Goal: Task Accomplishment & Management: Manage account settings

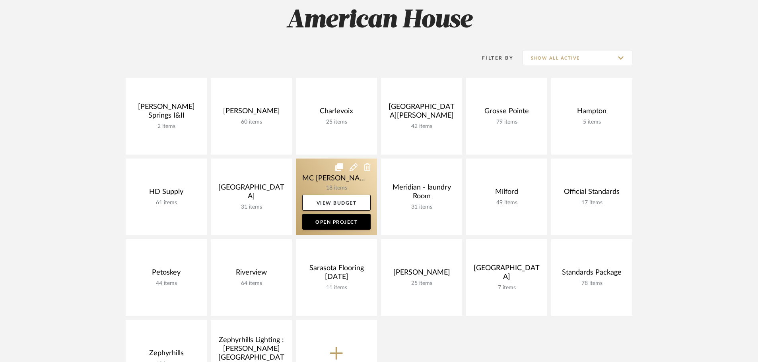
click at [302, 174] on link at bounding box center [336, 197] width 81 height 77
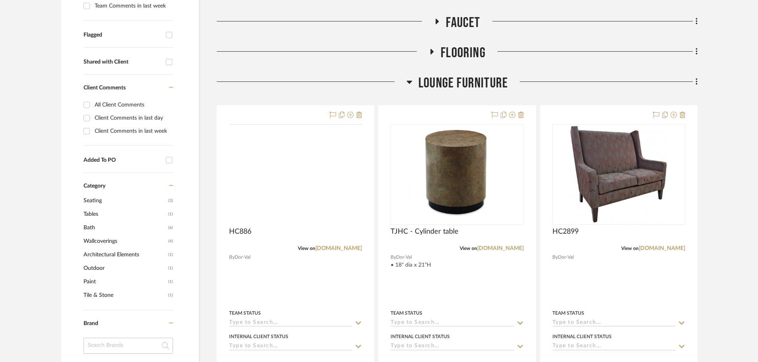
scroll to position [278, 0]
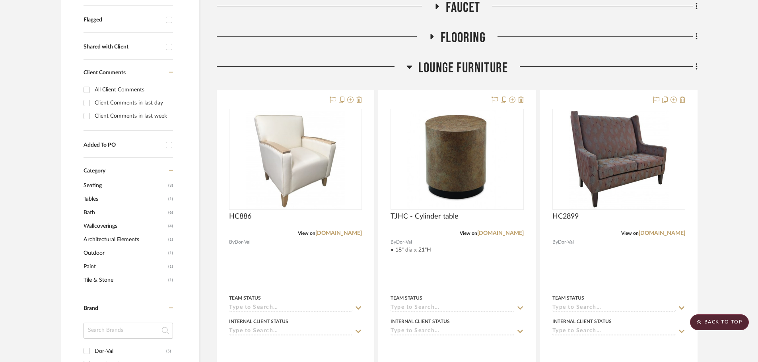
click at [302, 175] on img "0" at bounding box center [295, 159] width 99 height 99
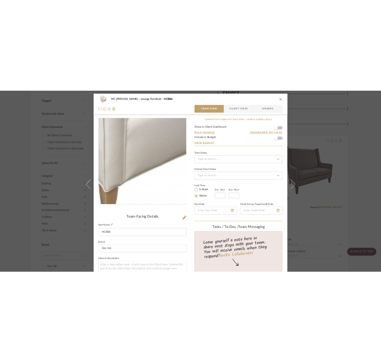
scroll to position [80, 0]
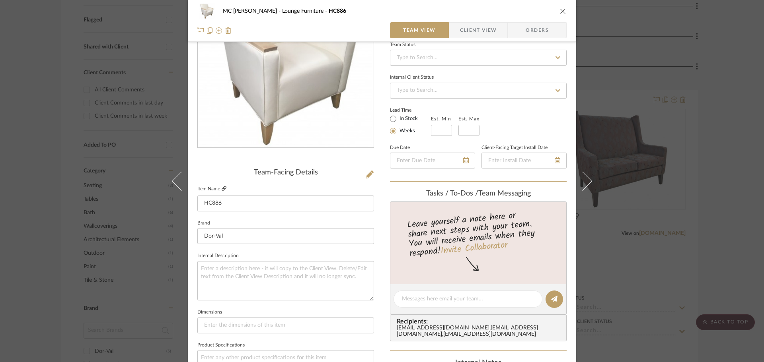
click at [222, 187] on icon at bounding box center [224, 188] width 5 height 5
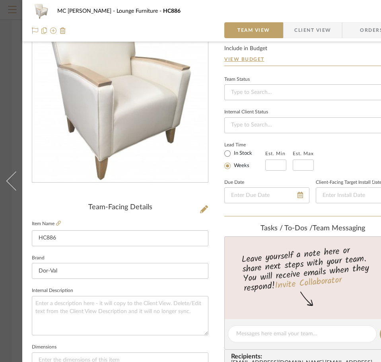
scroll to position [0, 0]
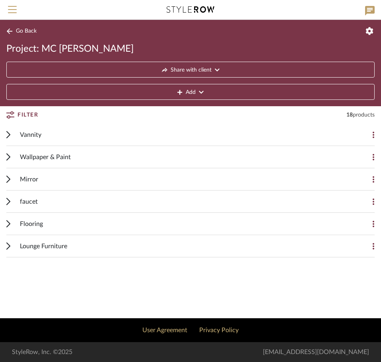
click at [35, 243] on span "Lounge Furniture" at bounding box center [43, 246] width 47 height 10
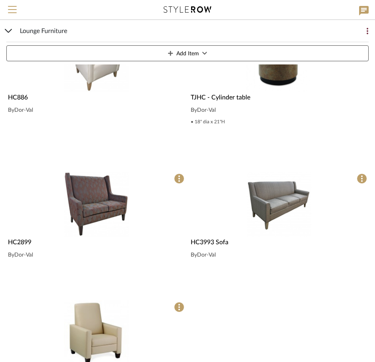
scroll to position [278, 0]
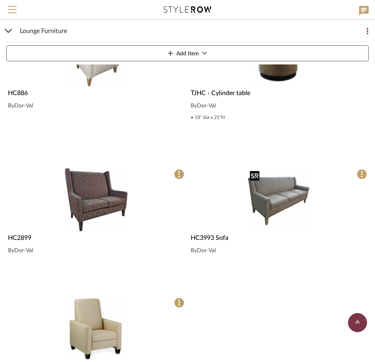
click at [265, 201] on img "0" at bounding box center [279, 199] width 65 height 65
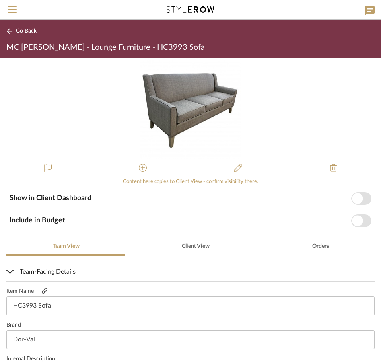
click at [46, 288] on icon at bounding box center [45, 291] width 6 height 6
click at [12, 31] on icon at bounding box center [10, 31] width 6 height 6
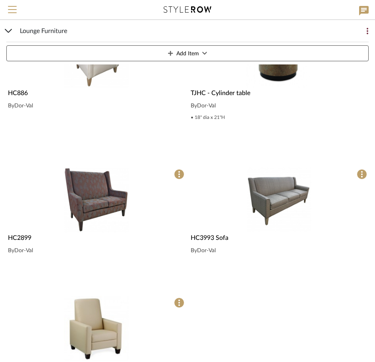
scroll to position [318, 0]
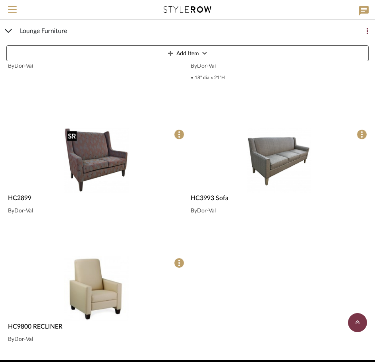
click at [97, 173] on img "0" at bounding box center [96, 160] width 65 height 65
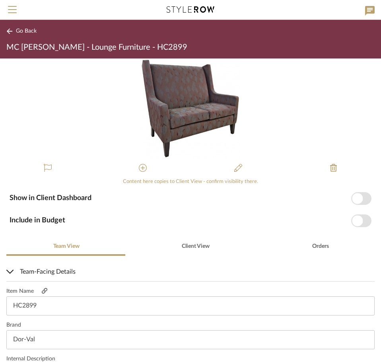
click at [47, 290] on link at bounding box center [44, 291] width 21 height 7
click at [22, 31] on span "Go Back" at bounding box center [26, 31] width 21 height 7
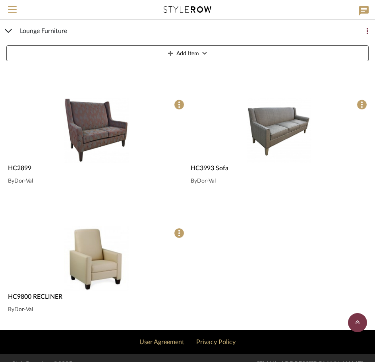
scroll to position [350, 0]
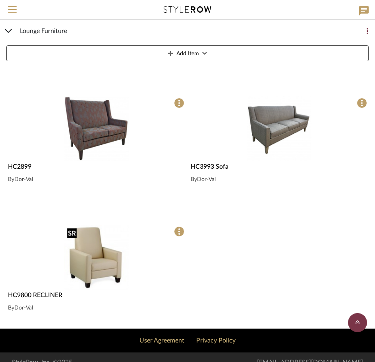
click at [117, 266] on img "0" at bounding box center [96, 257] width 65 height 65
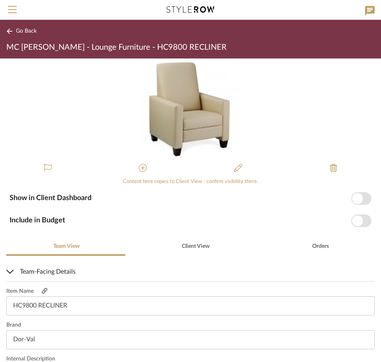
click at [46, 288] on icon at bounding box center [45, 291] width 6 height 6
click at [34, 32] on span "Go Back" at bounding box center [26, 31] width 21 height 7
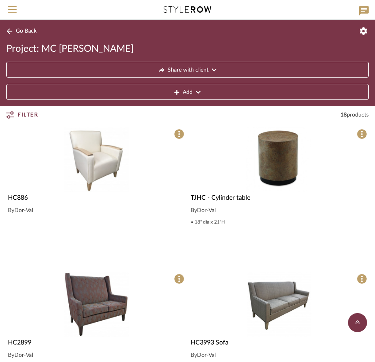
scroll to position [151, 0]
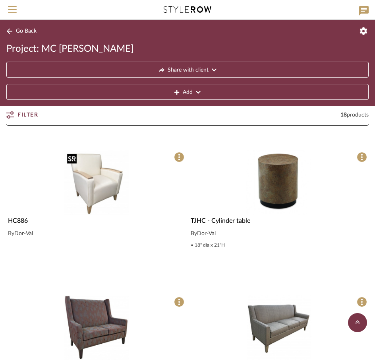
click at [99, 195] on img "0" at bounding box center [96, 182] width 65 height 65
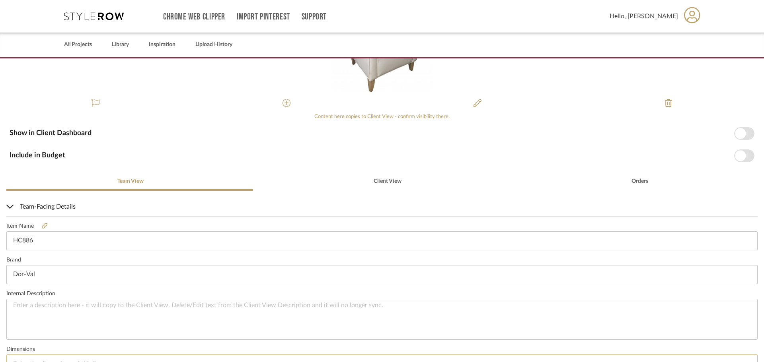
scroll to position [43, 0]
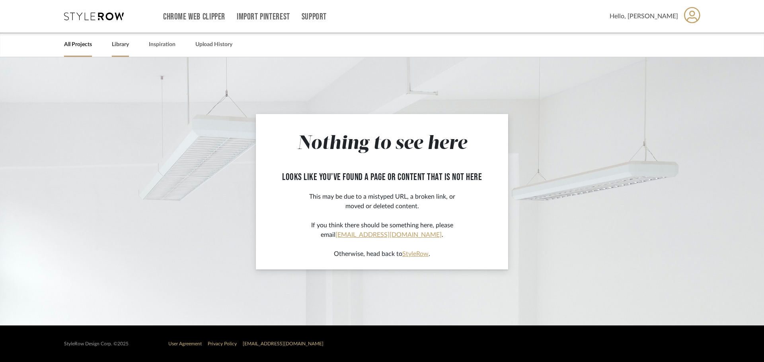
click at [119, 47] on link "Library" at bounding box center [120, 44] width 17 height 11
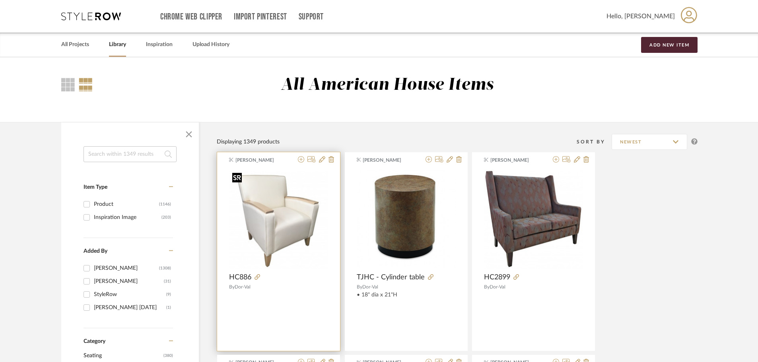
click at [249, 209] on div at bounding box center [278, 218] width 99 height 99
click at [271, 218] on img "0" at bounding box center [278, 219] width 99 height 99
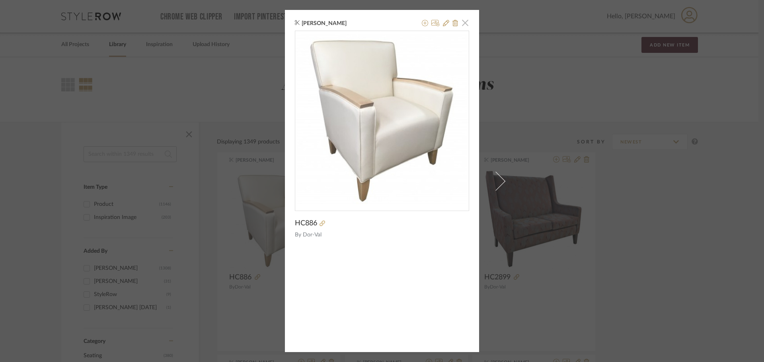
click at [463, 25] on span "button" at bounding box center [465, 23] width 16 height 16
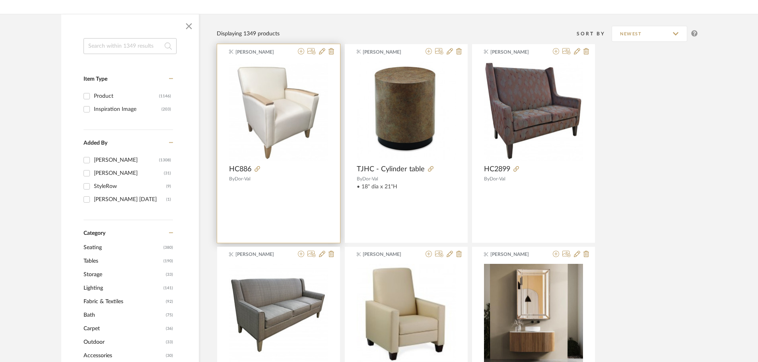
scroll to position [119, 0]
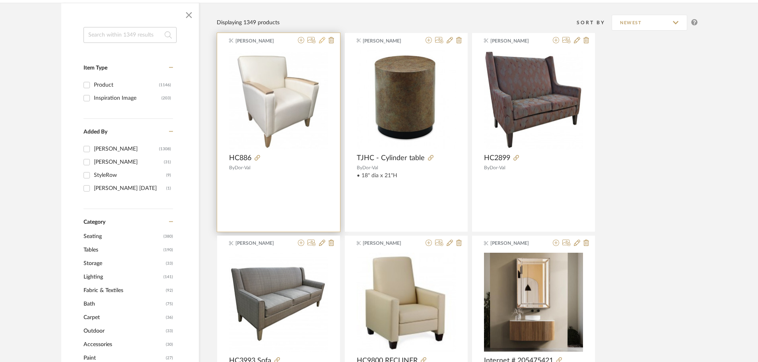
click at [322, 39] on icon at bounding box center [322, 40] width 6 height 6
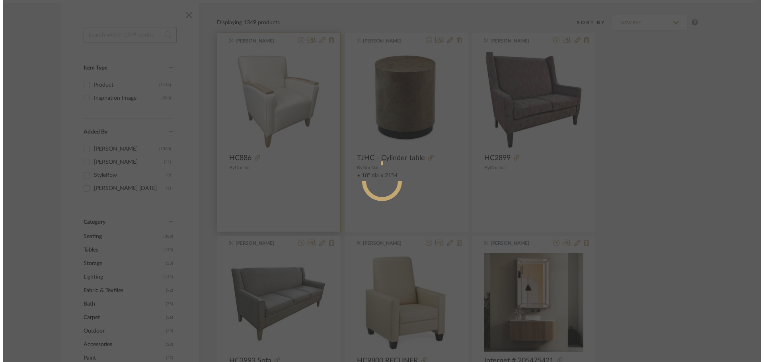
scroll to position [0, 0]
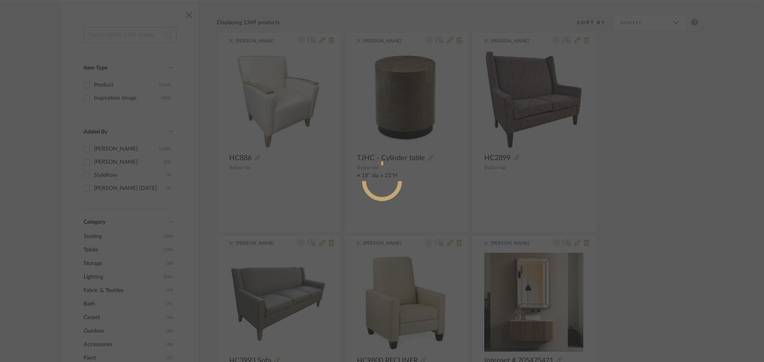
radio input "true"
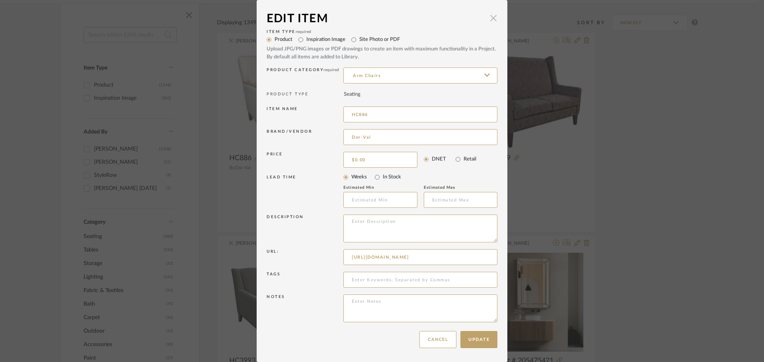
click at [491, 18] on span "button" at bounding box center [493, 18] width 16 height 16
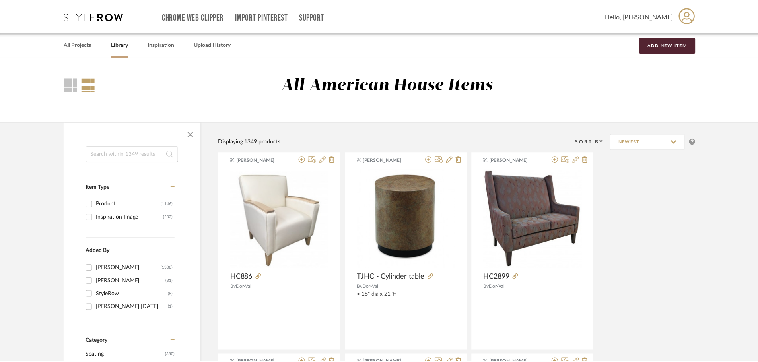
scroll to position [119, 0]
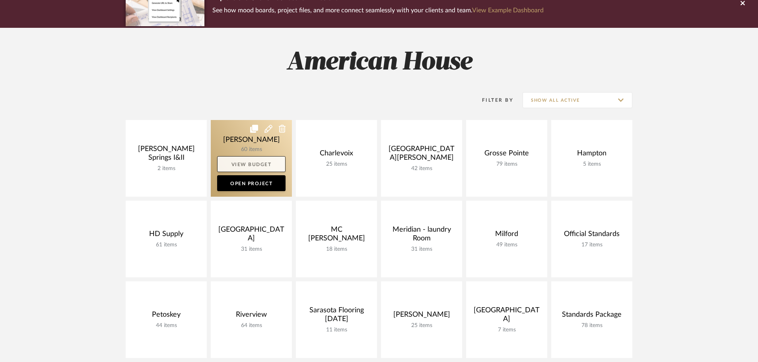
scroll to position [80, 0]
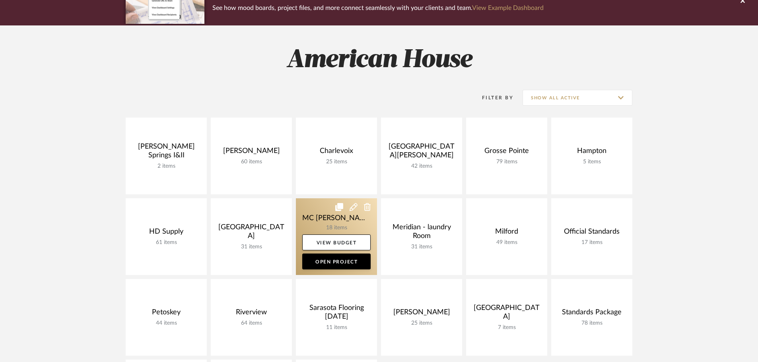
click at [307, 211] on link at bounding box center [336, 236] width 81 height 77
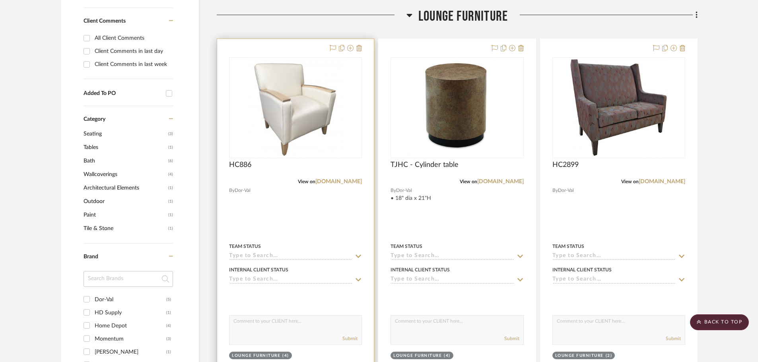
scroll to position [278, 0]
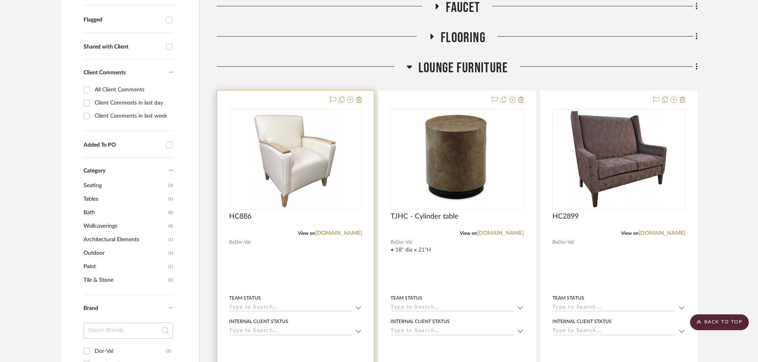
click at [282, 228] on div "HC886" at bounding box center [295, 221] width 133 height 18
click at [284, 162] on img "0" at bounding box center [295, 159] width 99 height 99
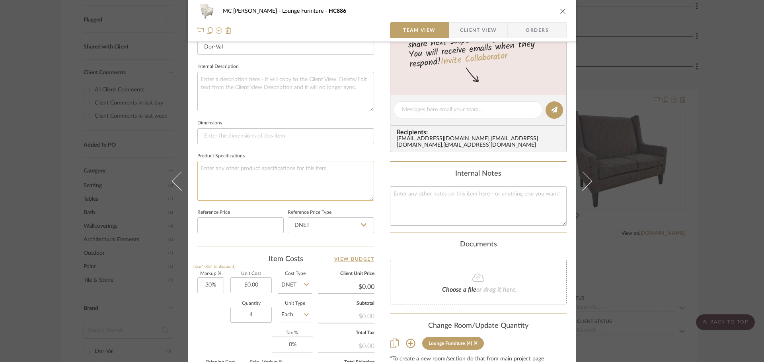
scroll to position [358, 0]
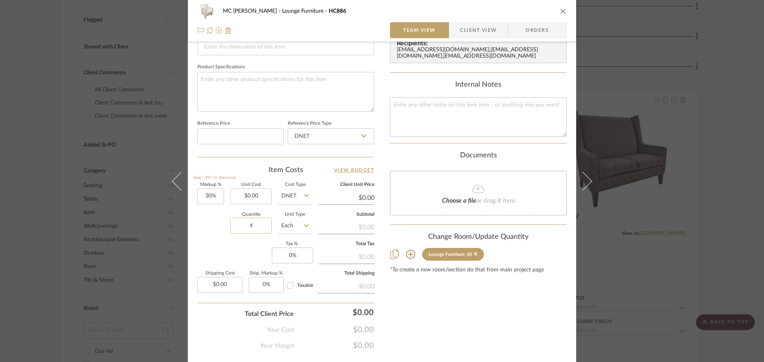
click at [261, 225] on input "4" at bounding box center [250, 226] width 41 height 16
click at [559, 11] on button "close" at bounding box center [562, 11] width 7 height 7
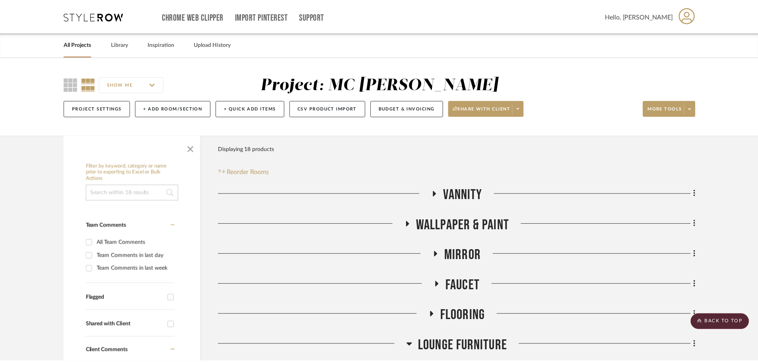
scroll to position [278, 0]
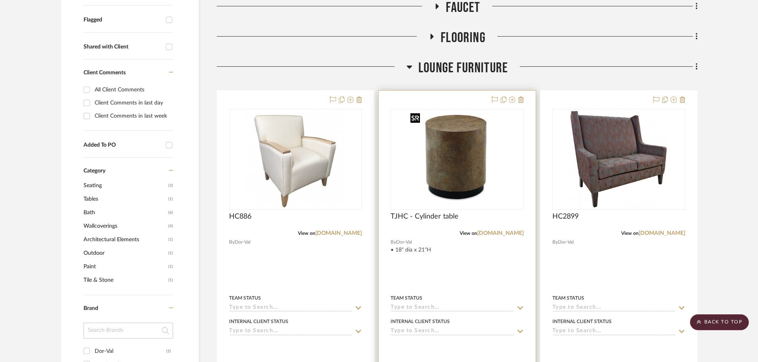
click at [463, 150] on img "0" at bounding box center [457, 159] width 100 height 99
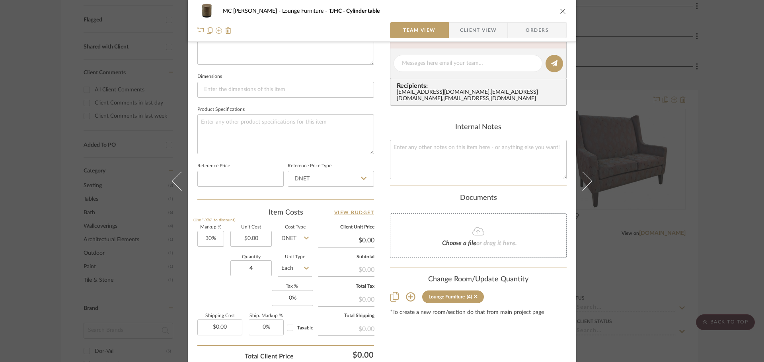
scroll to position [318, 0]
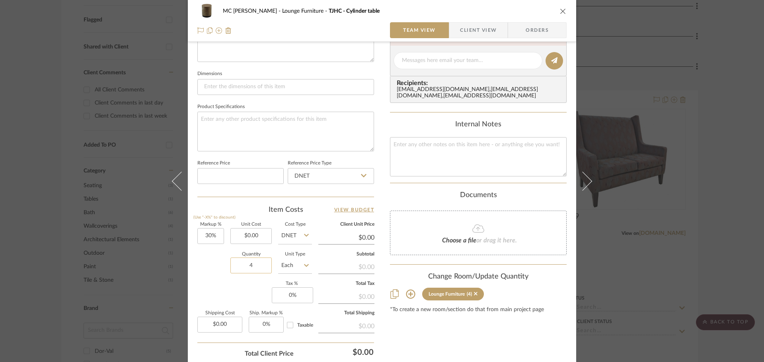
click at [264, 267] on input "4" at bounding box center [250, 266] width 41 height 16
type input "6"
click at [247, 283] on div "Markup % (Use "-X%" to discount) 30% Unit Cost $0.00 Cost Type DNET Client Unit…" at bounding box center [285, 281] width 177 height 116
click at [560, 13] on icon "close" at bounding box center [563, 11] width 6 height 6
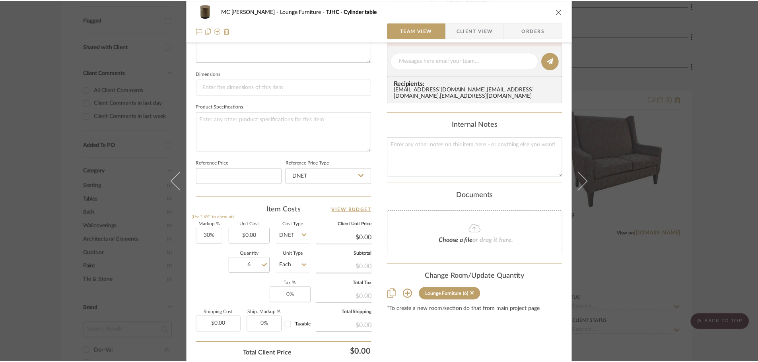
scroll to position [278, 0]
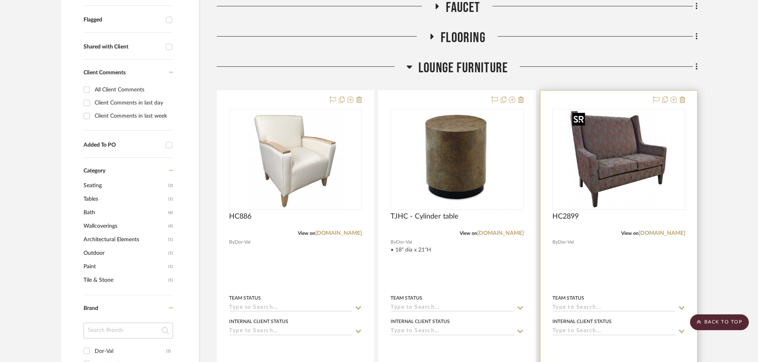
click at [0, 0] on img at bounding box center [0, 0] width 0 height 0
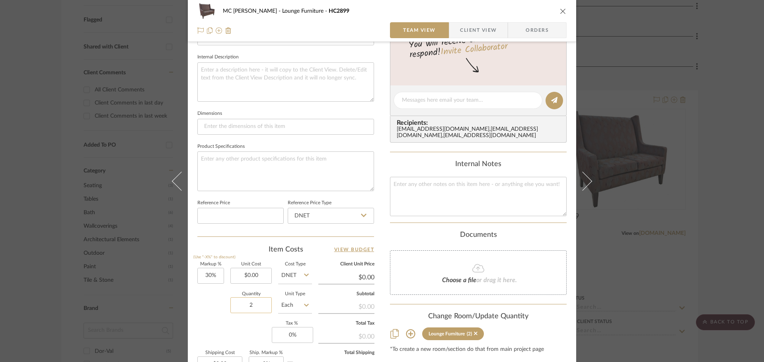
click at [249, 305] on input "2" at bounding box center [250, 306] width 41 height 16
type input "1"
click at [245, 315] on sr-form-field "Quantity 1" at bounding box center [250, 306] width 41 height 28
drag, startPoint x: 331, startPoint y: 187, endPoint x: 352, endPoint y: 168, distance: 27.9
click at [352, 168] on sr-form-field "Product Specifications" at bounding box center [285, 169] width 177 height 56
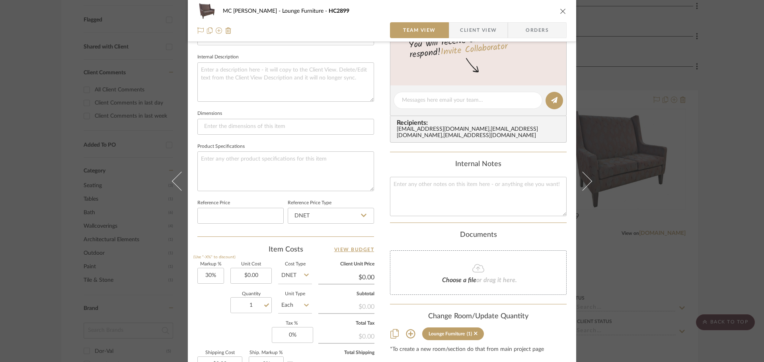
click at [560, 12] on icon "close" at bounding box center [563, 11] width 6 height 6
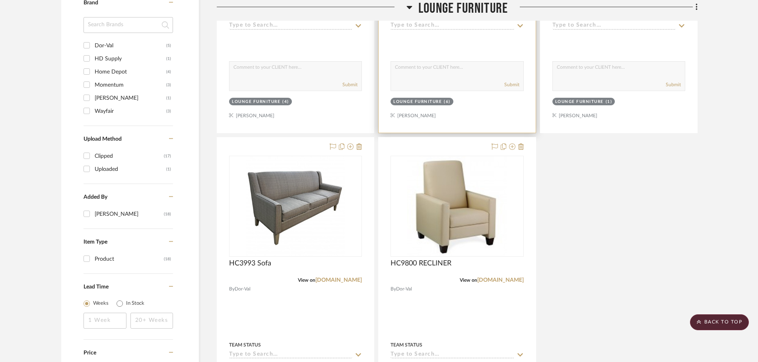
scroll to position [597, 0]
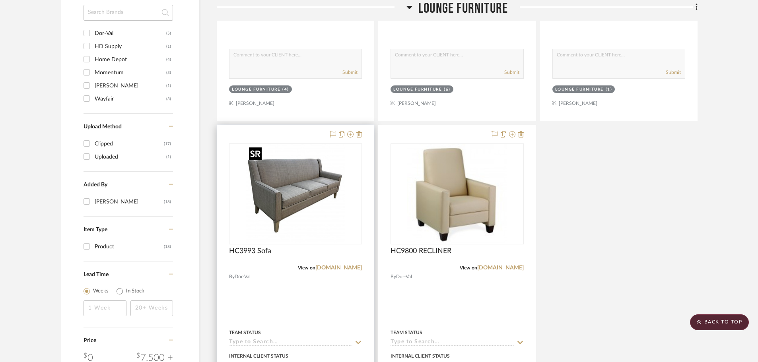
click at [327, 192] on img "0" at bounding box center [295, 193] width 99 height 99
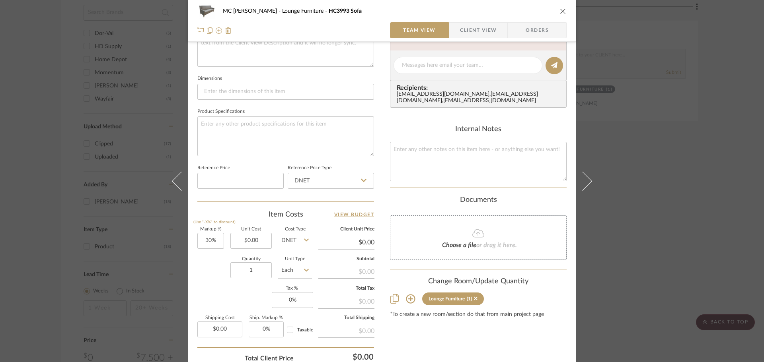
scroll to position [318, 0]
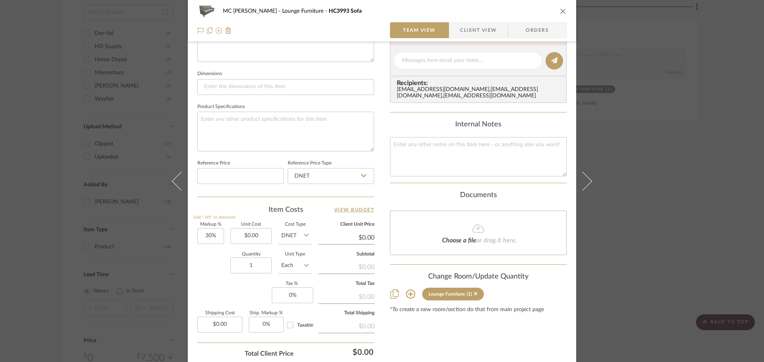
click at [562, 9] on icon "close" at bounding box center [563, 11] width 6 height 6
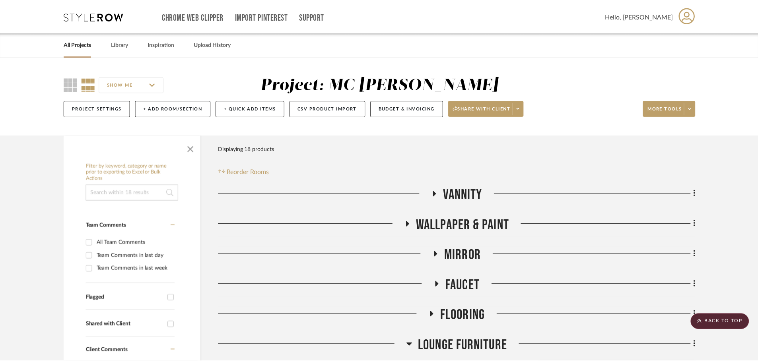
scroll to position [597, 0]
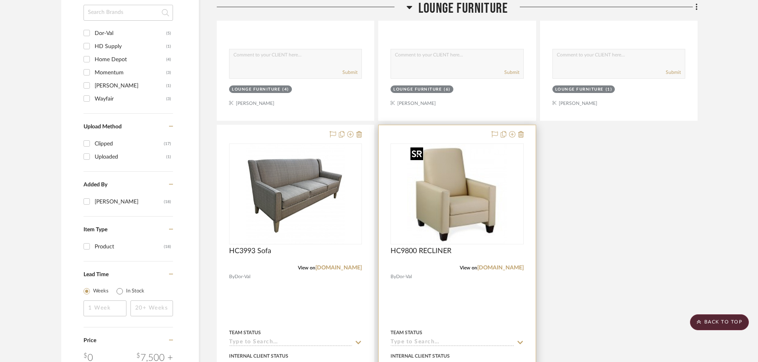
click at [465, 186] on img "0" at bounding box center [456, 193] width 99 height 99
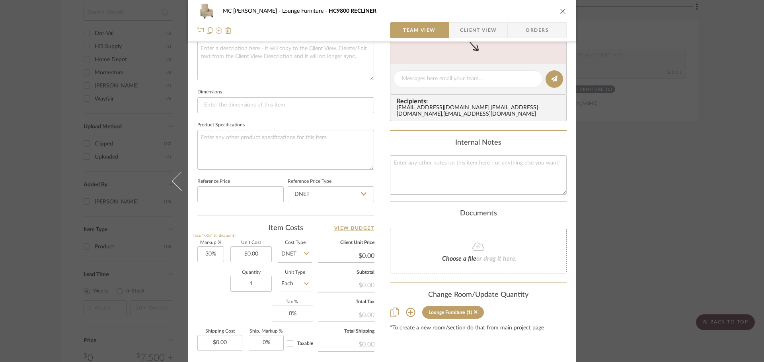
scroll to position [318, 0]
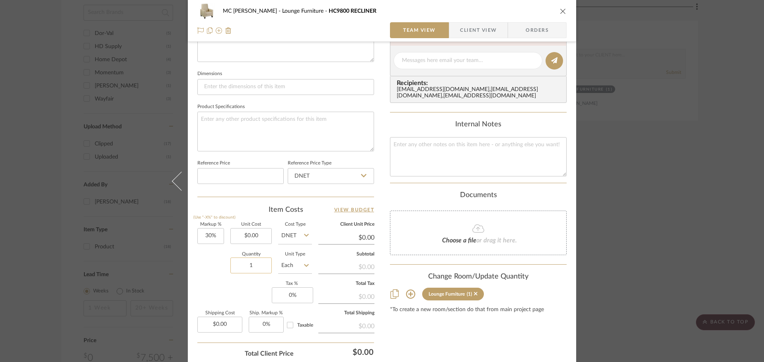
click at [259, 261] on input "1" at bounding box center [250, 266] width 41 height 16
type input "4"
click at [214, 275] on div "Quantity 4 Unit Type Each" at bounding box center [254, 267] width 115 height 28
click at [560, 10] on icon "close" at bounding box center [563, 11] width 6 height 6
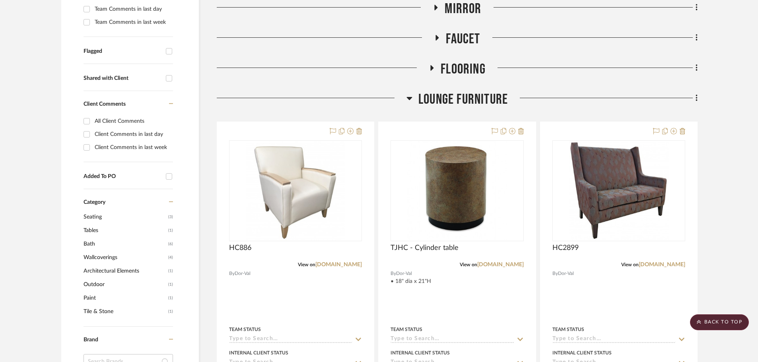
scroll to position [239, 0]
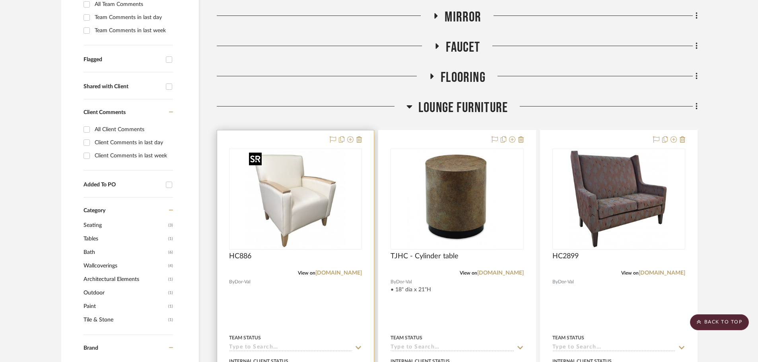
click at [284, 189] on img "0" at bounding box center [295, 199] width 99 height 99
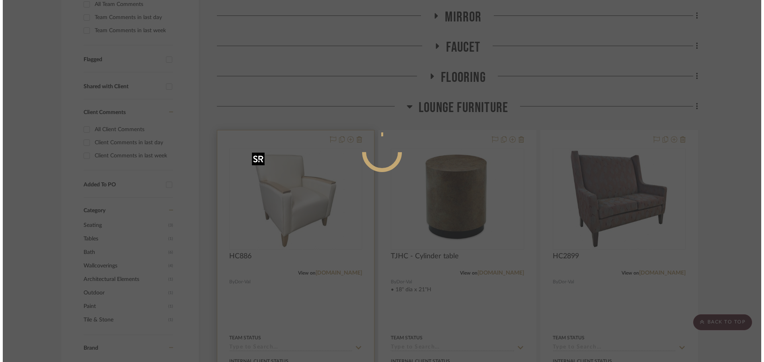
scroll to position [0, 0]
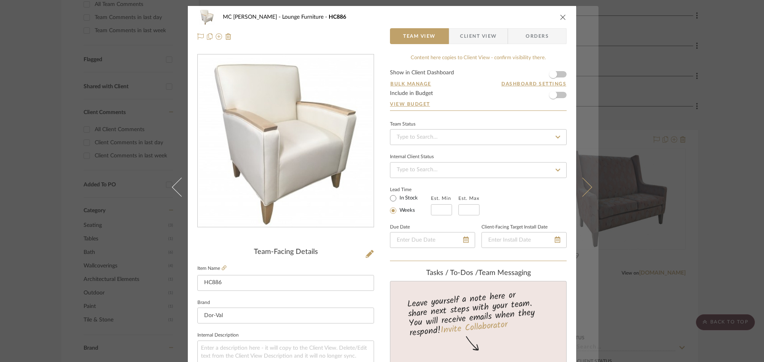
click at [580, 175] on button at bounding box center [587, 187] width 22 height 362
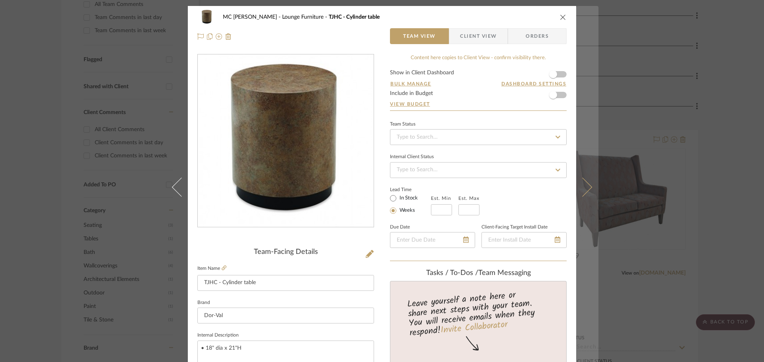
click at [582, 178] on button at bounding box center [587, 187] width 22 height 362
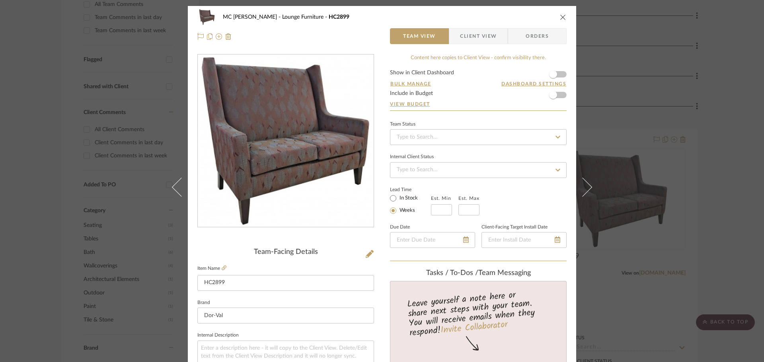
click at [560, 19] on icon "close" at bounding box center [563, 17] width 6 height 6
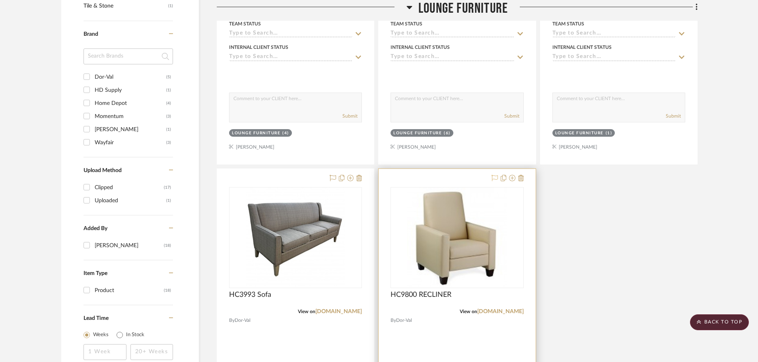
scroll to position [557, 0]
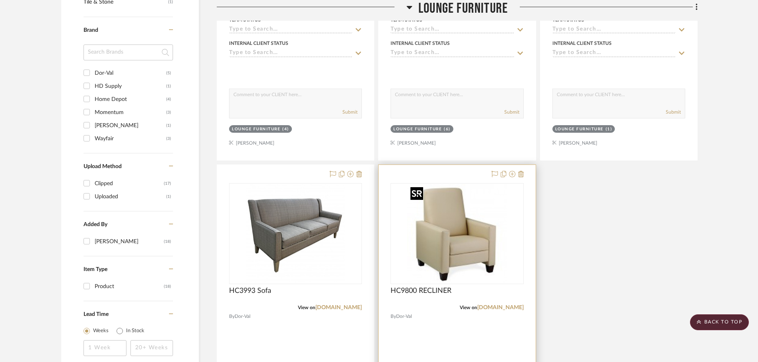
click at [483, 214] on img "0" at bounding box center [456, 233] width 99 height 99
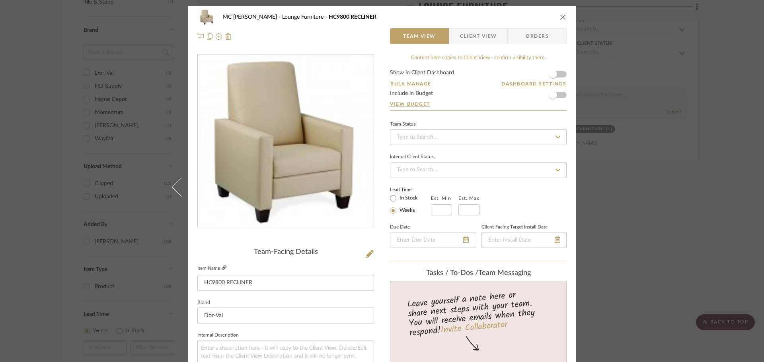
click at [222, 267] on icon at bounding box center [224, 268] width 5 height 5
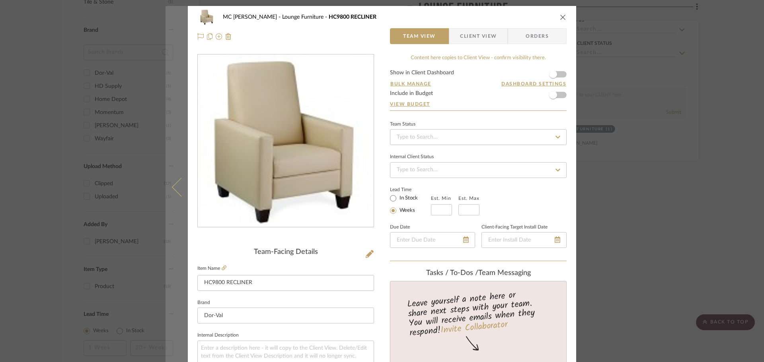
click at [179, 177] on button at bounding box center [176, 187] width 22 height 362
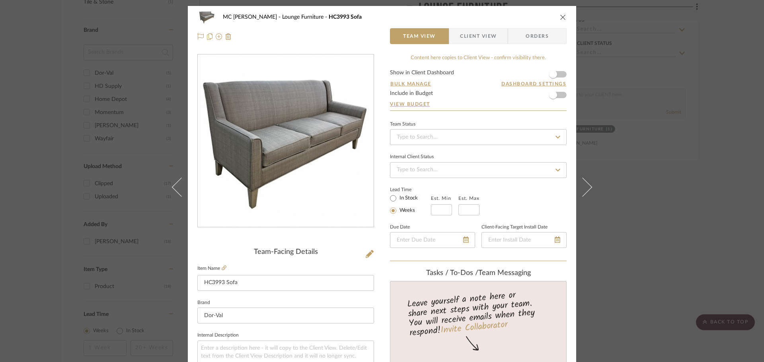
click at [179, 177] on button at bounding box center [176, 187] width 22 height 362
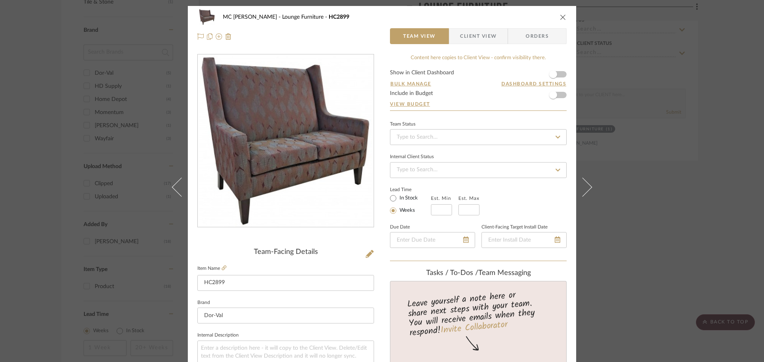
click at [179, 177] on button at bounding box center [176, 187] width 22 height 362
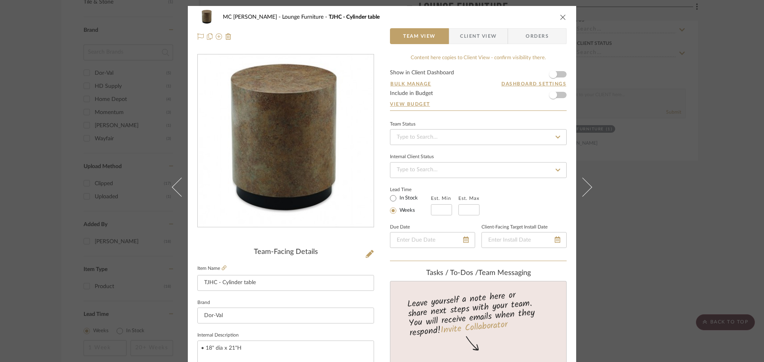
click at [560, 19] on icon "close" at bounding box center [563, 17] width 6 height 6
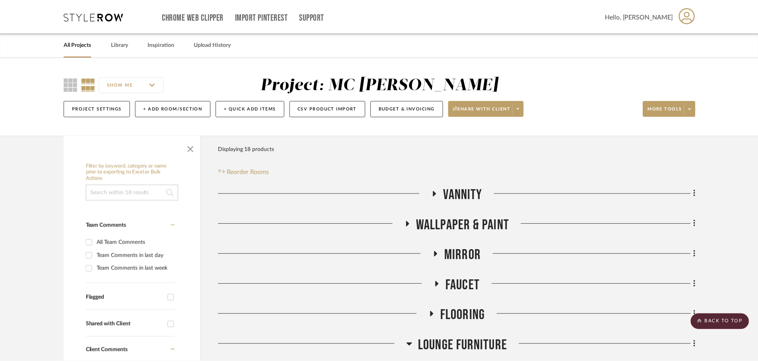
scroll to position [557, 0]
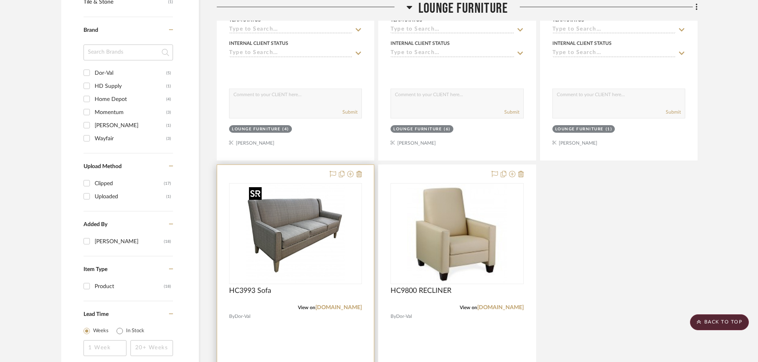
click at [327, 199] on img "0" at bounding box center [295, 233] width 99 height 99
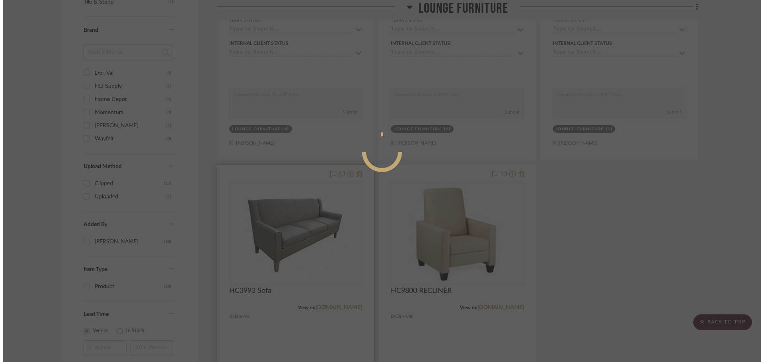
scroll to position [0, 0]
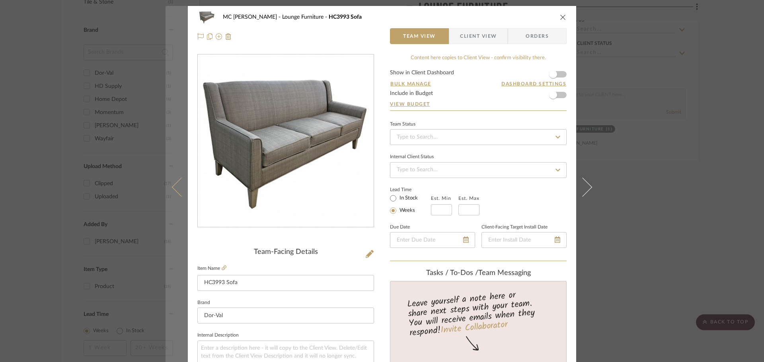
click at [174, 182] on icon at bounding box center [181, 186] width 19 height 19
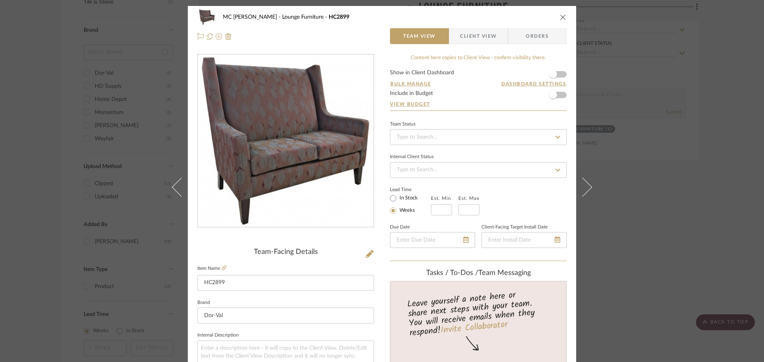
click at [560, 17] on icon "close" at bounding box center [563, 17] width 6 height 6
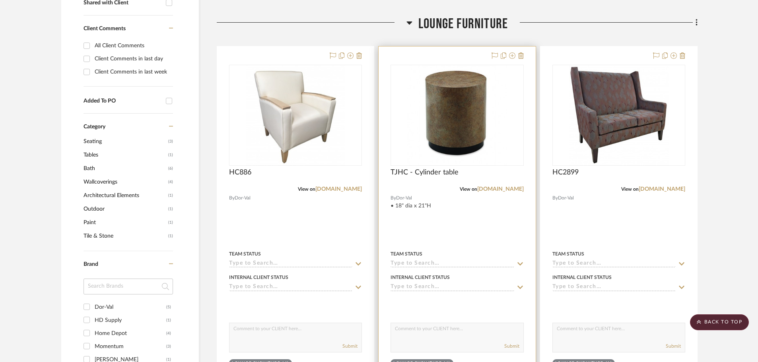
scroll to position [318, 0]
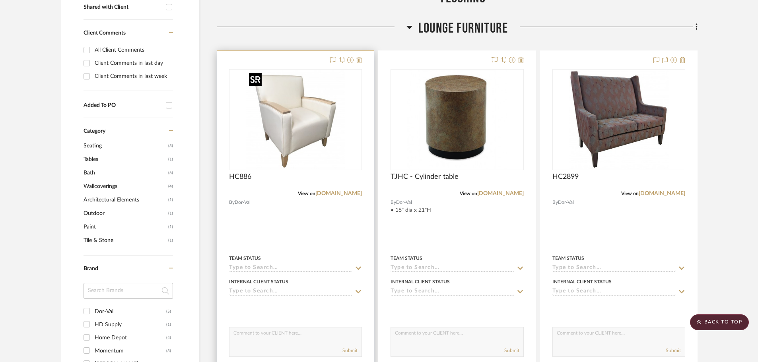
click at [318, 150] on img "0" at bounding box center [295, 119] width 99 height 99
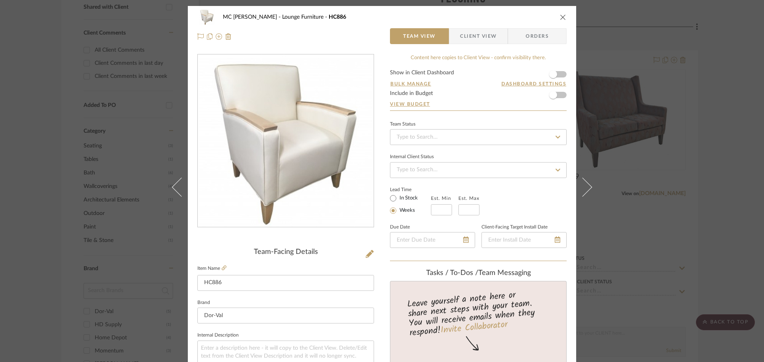
click at [285, 142] on img "0" at bounding box center [285, 141] width 173 height 173
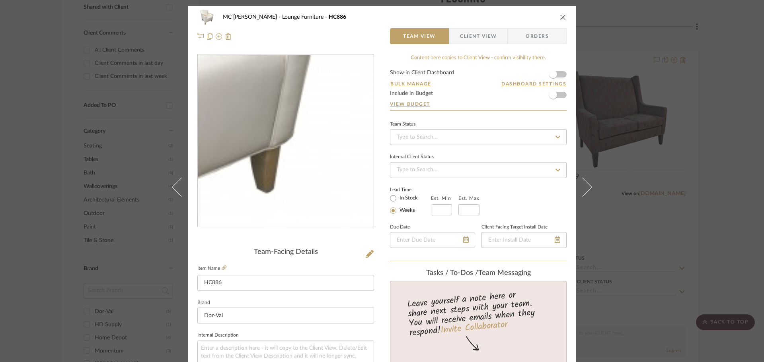
drag, startPoint x: 356, startPoint y: 171, endPoint x: 266, endPoint y: 150, distance: 91.5
